Goal: Find specific page/section: Find specific page/section

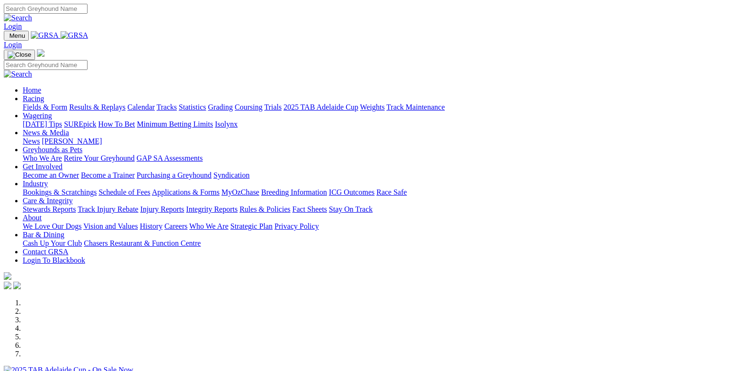
click at [44, 95] on link "Racing" at bounding box center [33, 99] width 21 height 8
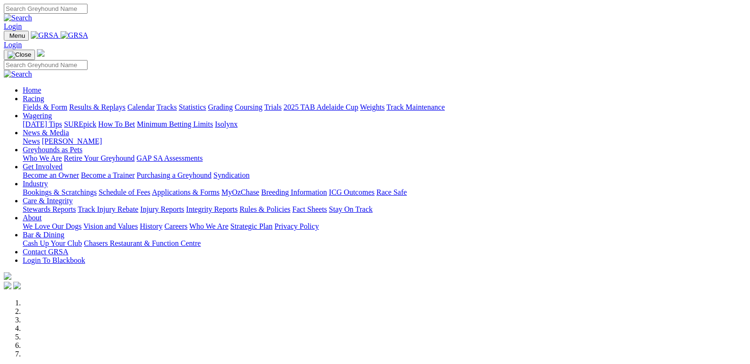
click at [28, 103] on link "Fields & Form" at bounding box center [45, 107] width 44 height 8
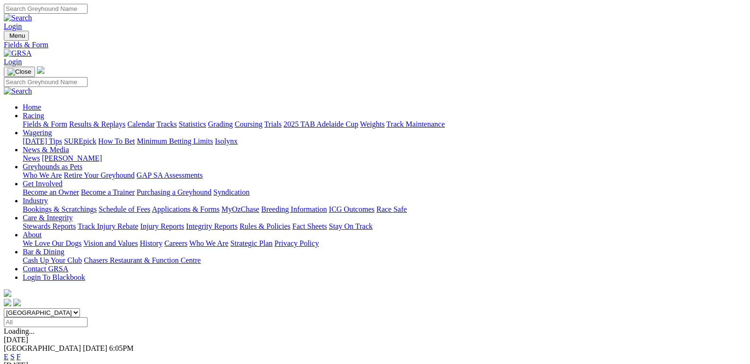
click at [115, 120] on link "Results & Replays" at bounding box center [97, 124] width 56 height 8
